Goal: Information Seeking & Learning: Find specific fact

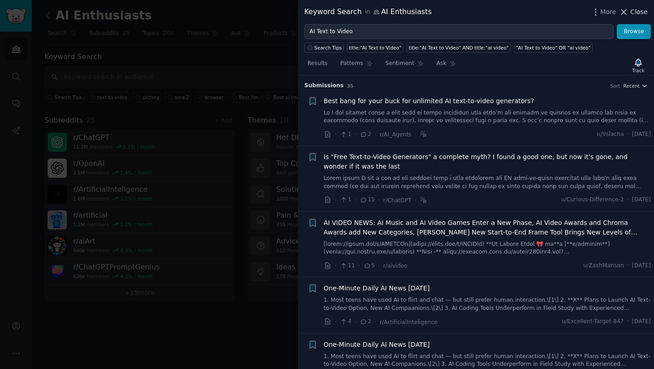
click at [647, 15] on span "Close" at bounding box center [639, 12] width 17 height 10
click at [639, 13] on link "Add" at bounding box center [625, 15] width 34 height 15
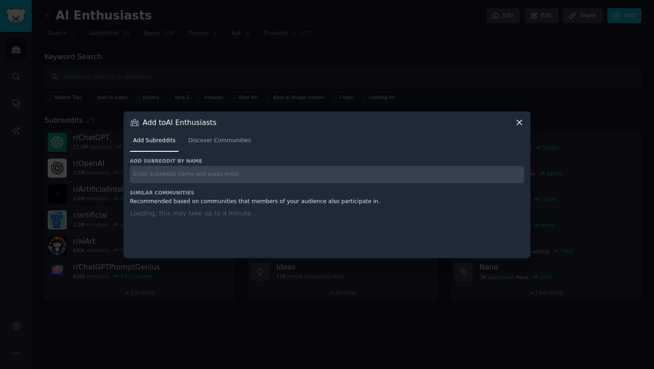
click at [519, 120] on icon at bounding box center [520, 123] width 10 height 10
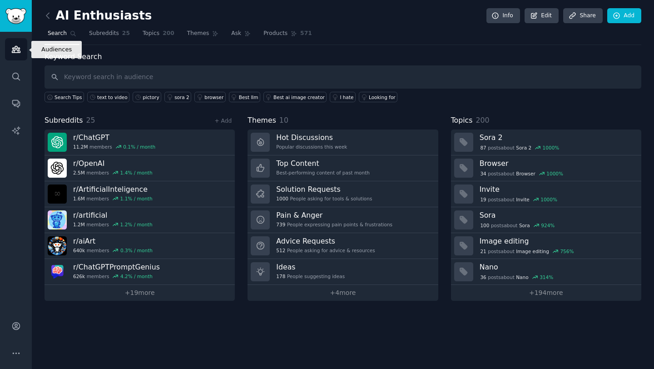
click at [12, 48] on icon "Sidebar" at bounding box center [16, 49] width 8 height 6
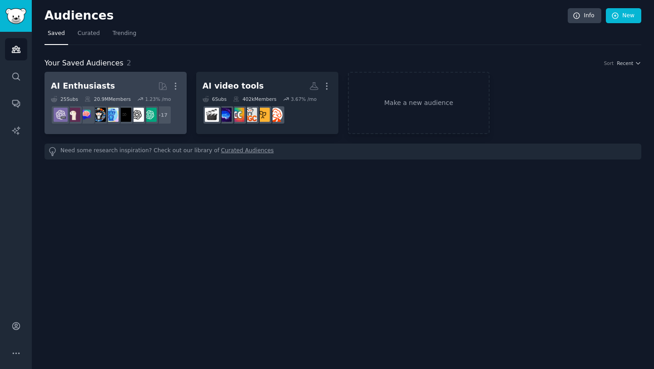
click at [116, 89] on h2 "AI Enthusiasts More" at bounding box center [116, 86] width 130 height 16
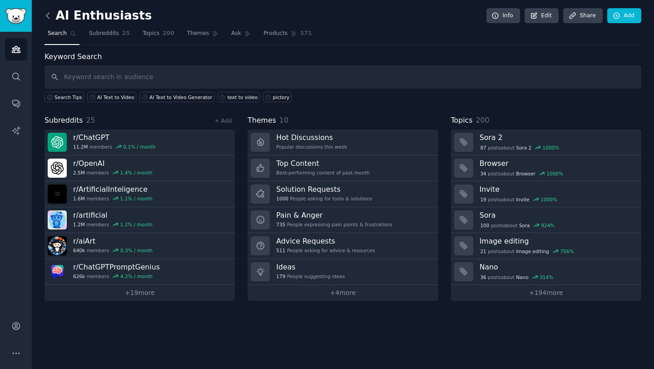
click at [47, 15] on icon at bounding box center [48, 16] width 10 height 10
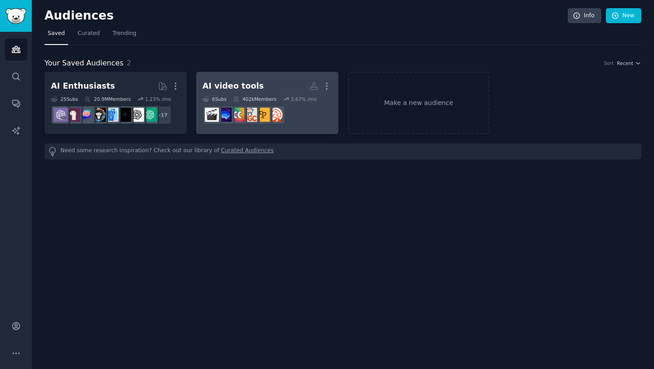
click at [255, 86] on h2 "AI video tools More" at bounding box center [268, 86] width 130 height 16
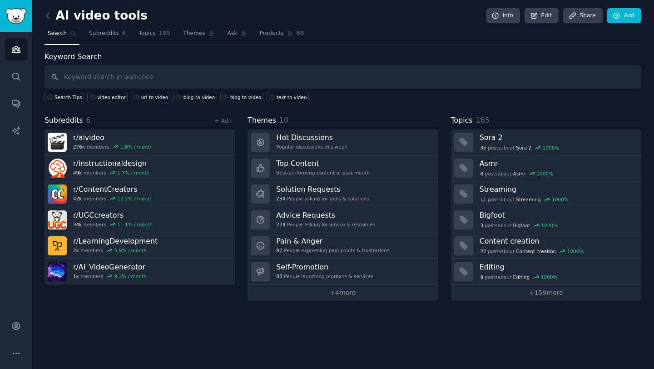
drag, startPoint x: 112, startPoint y: 138, endPoint x: 568, endPoint y: 0, distance: 476.5
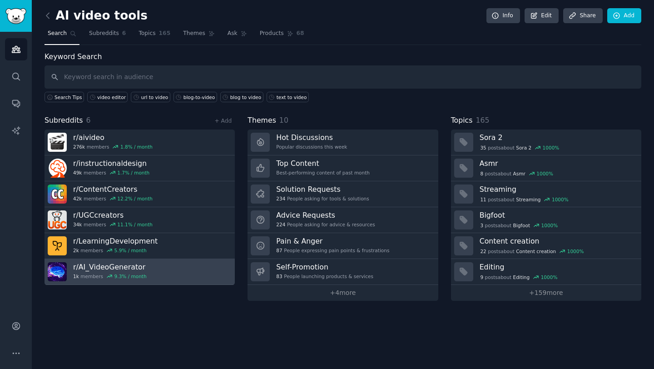
click at [131, 267] on h3 "r/ AI_VideoGenerator" at bounding box center [110, 267] width 74 height 10
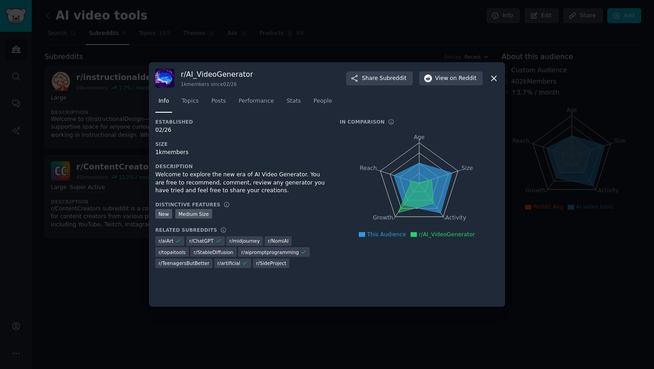
click at [493, 80] on icon at bounding box center [494, 79] width 10 height 10
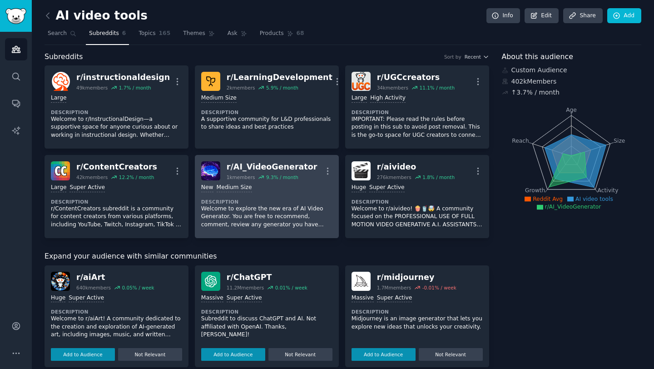
click at [258, 186] on div "New Medium Size" at bounding box center [266, 188] width 131 height 9
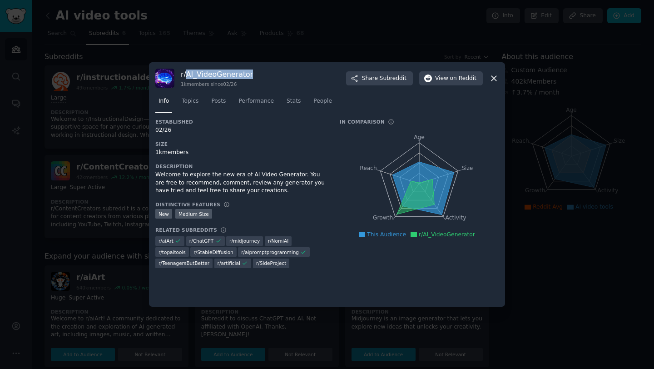
drag, startPoint x: 258, startPoint y: 72, endPoint x: 187, endPoint y: 72, distance: 70.9
click at [185, 72] on div "r/ AI_VideoGenerator 1k members since 02/26 Share Subreddit View on Reddit" at bounding box center [327, 78] width 344 height 19
copy h3 "AI_VideoGenerator"
